Goal: Communication & Community: Answer question/provide support

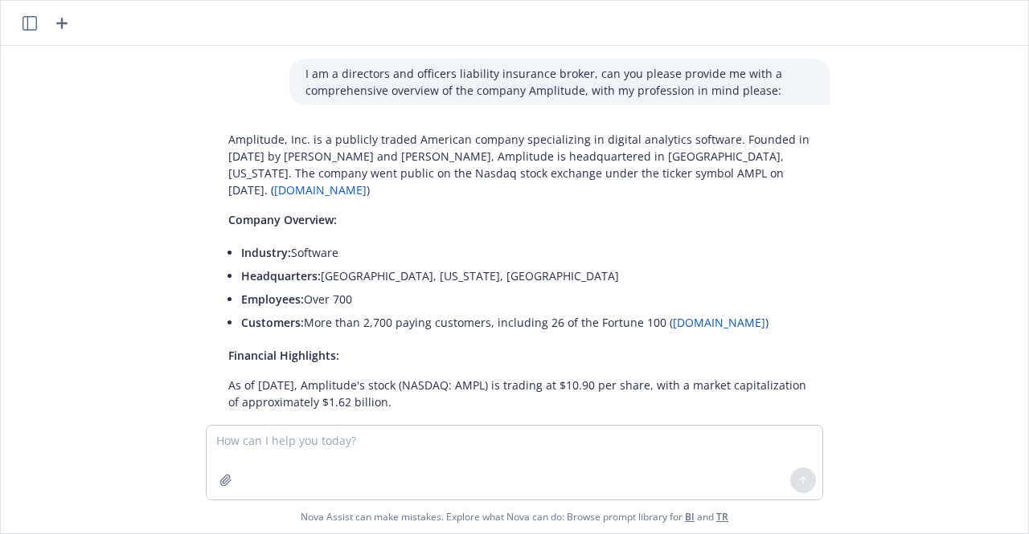
scroll to position [3952, 0]
